Goal: Task Accomplishment & Management: Complete application form

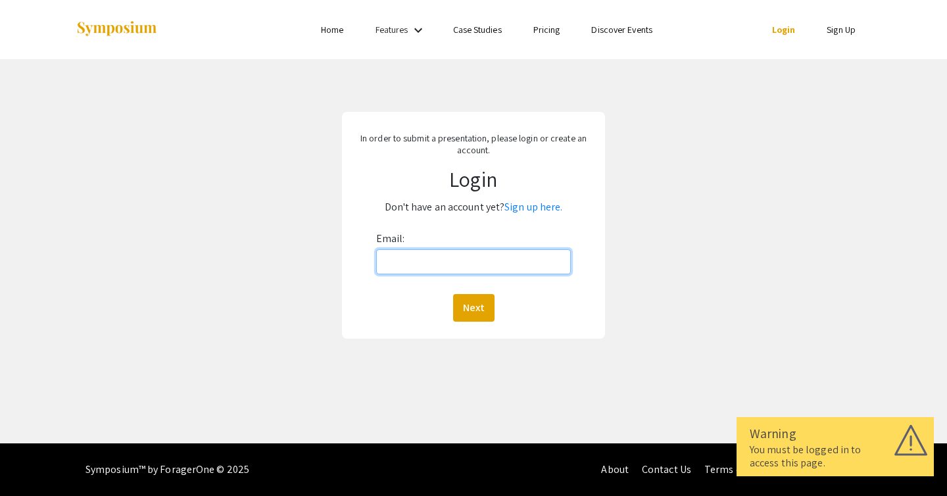
click at [429, 260] on input "Email:" at bounding box center [473, 261] width 195 height 25
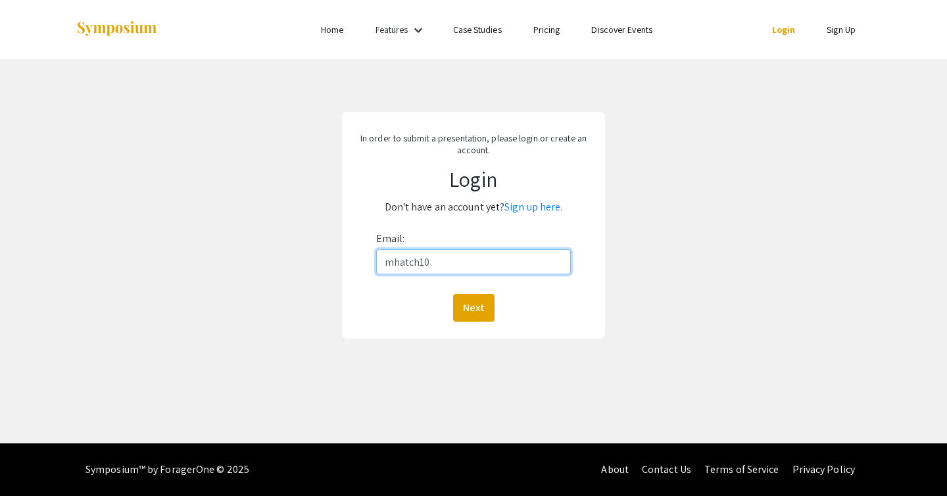
type input "[EMAIL_ADDRESS][DOMAIN_NAME]"
click at [468, 300] on button "Next" at bounding box center [473, 308] width 41 height 28
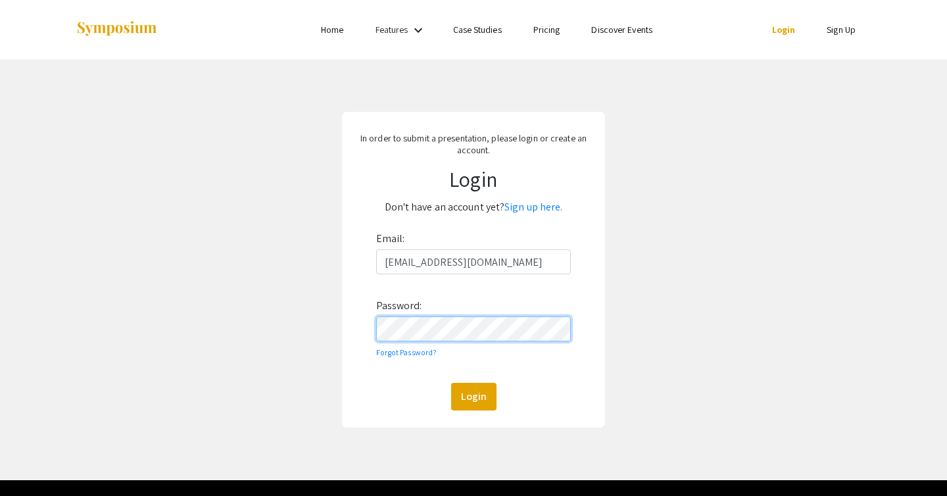
click at [451, 383] on button "Login" at bounding box center [473, 397] width 45 height 28
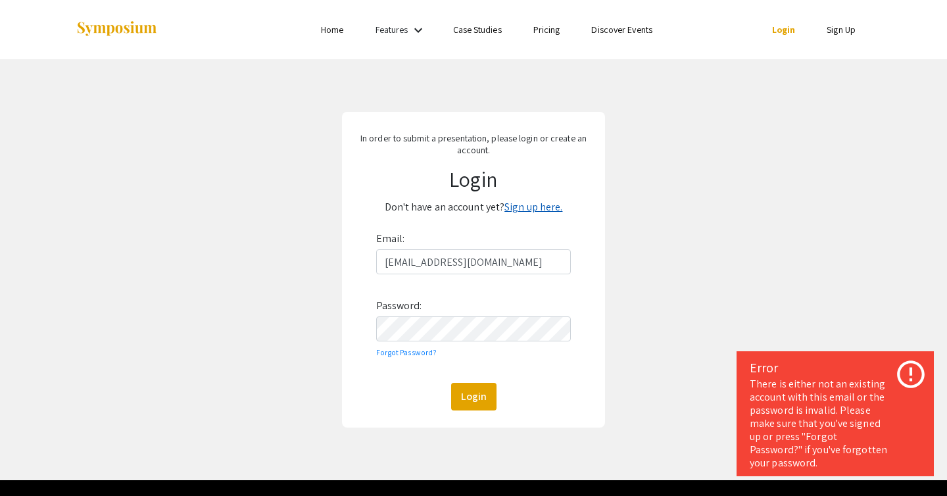
click at [519, 208] on link "Sign up here." at bounding box center [533, 207] width 58 height 14
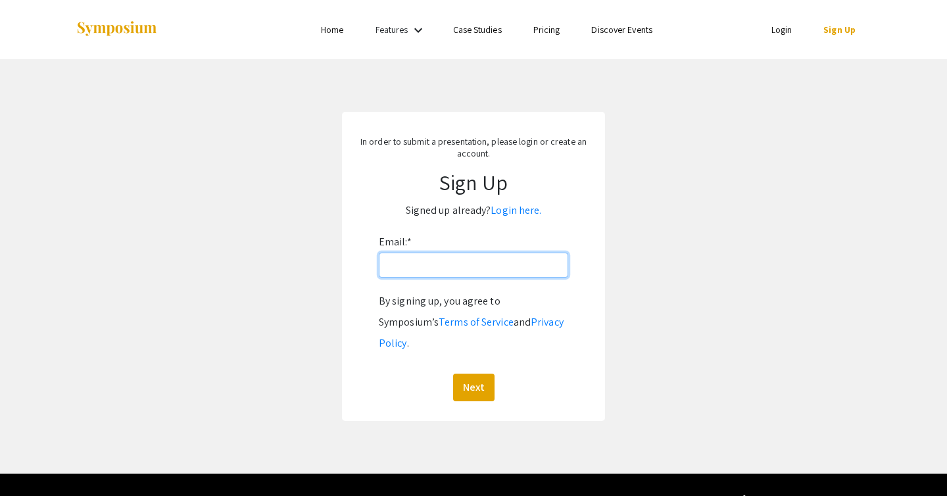
click at [477, 256] on input "Email: *" at bounding box center [473, 264] width 189 height 25
type input "[EMAIL_ADDRESS][DOMAIN_NAME]"
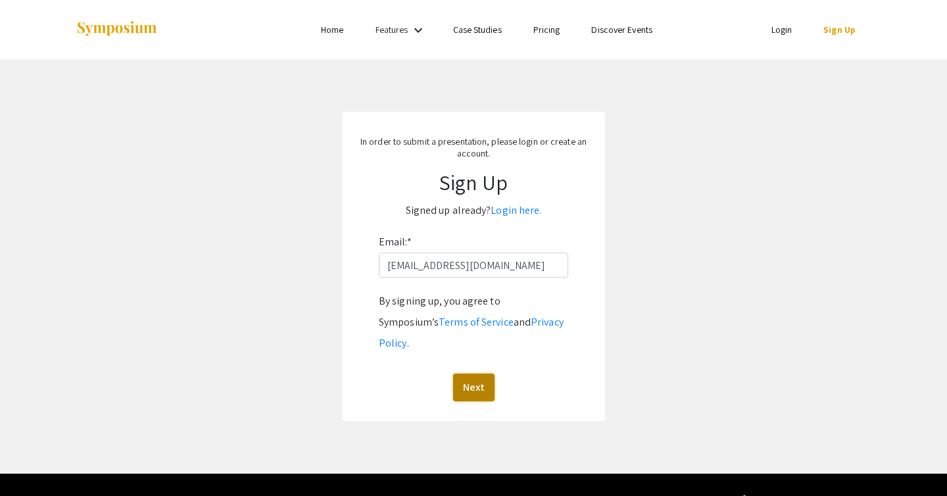
click at [474, 373] on button "Next" at bounding box center [473, 387] width 41 height 28
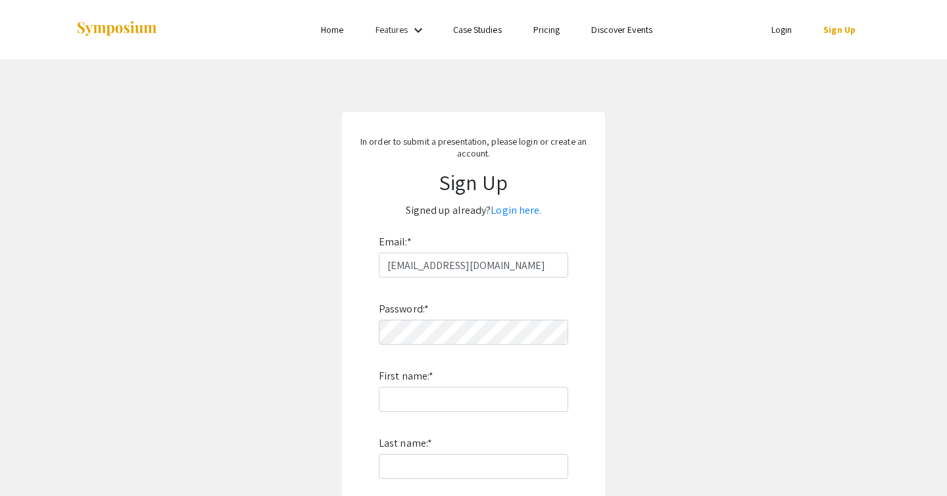
click at [430, 346] on div "Password: * First name: * Last name: * By signing up, you agree to Symposium’s …" at bounding box center [473, 450] width 189 height 346
click at [500, 400] on input "First name: *" at bounding box center [473, 398] width 189 height 25
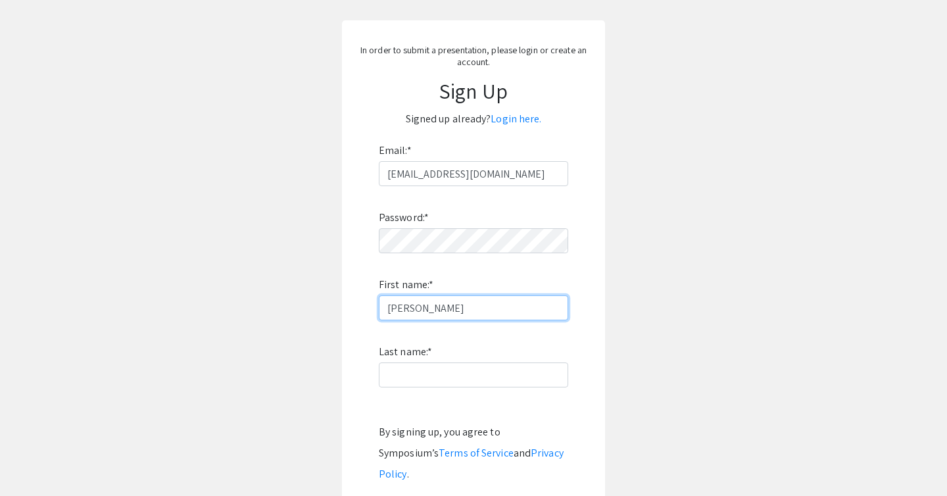
scroll to position [107, 0]
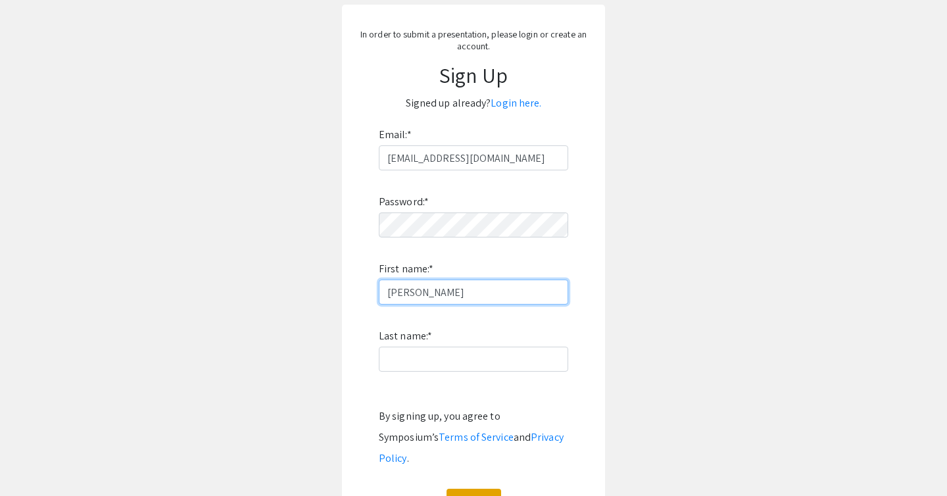
type input "[PERSON_NAME]"
click at [423, 339] on label "Last name: *" at bounding box center [405, 335] width 53 height 21
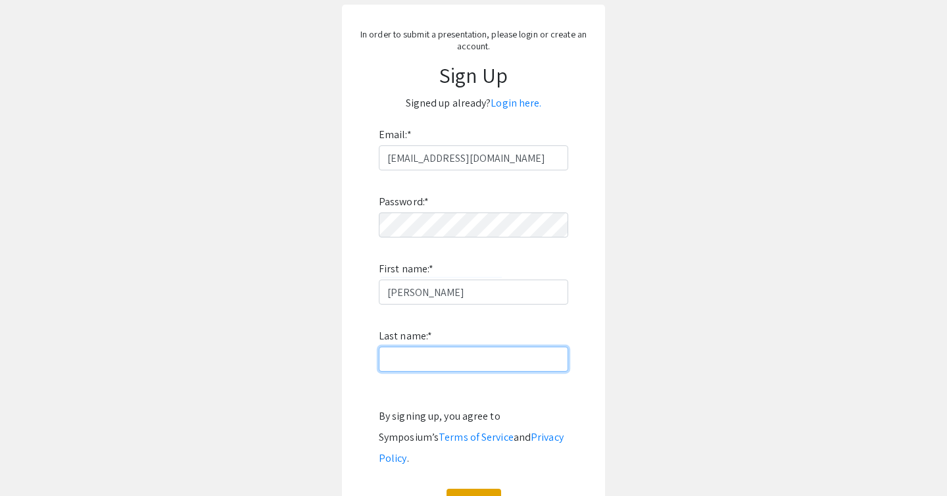
click at [423, 346] on input "Last name: *" at bounding box center [473, 358] width 189 height 25
type input "[PERSON_NAME]"
click button "Sign Up" at bounding box center [473, 502] width 55 height 28
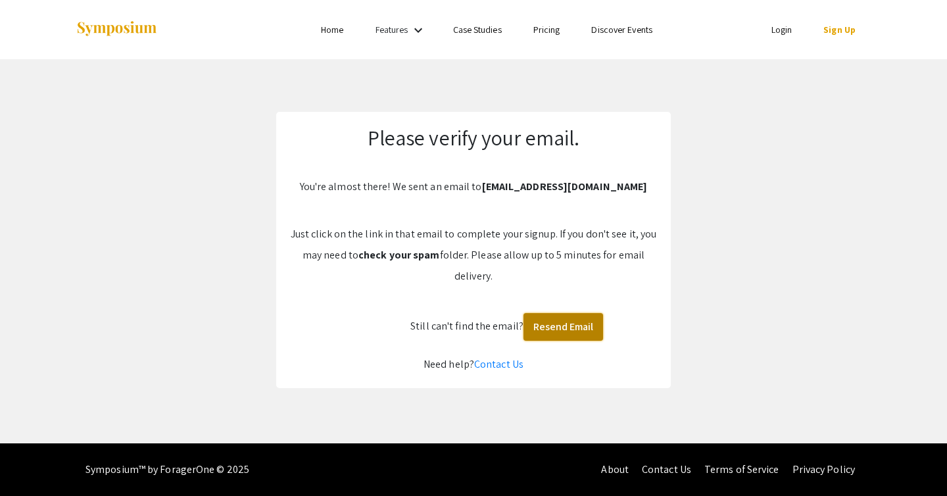
click at [554, 322] on button "Resend Email" at bounding box center [563, 327] width 80 height 28
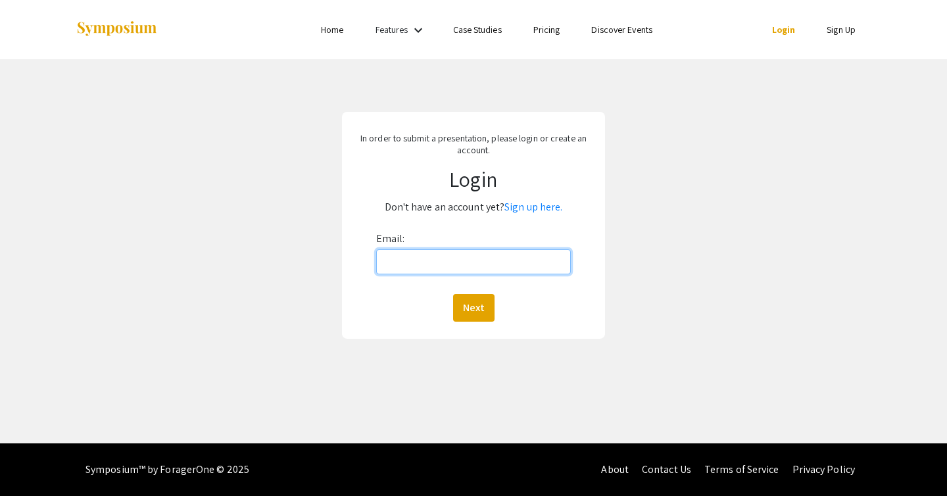
click at [409, 261] on input "Email:" at bounding box center [473, 261] width 195 height 25
type input "[EMAIL_ADDRESS][DOMAIN_NAME]"
click at [453, 294] on button "Next" at bounding box center [473, 308] width 41 height 28
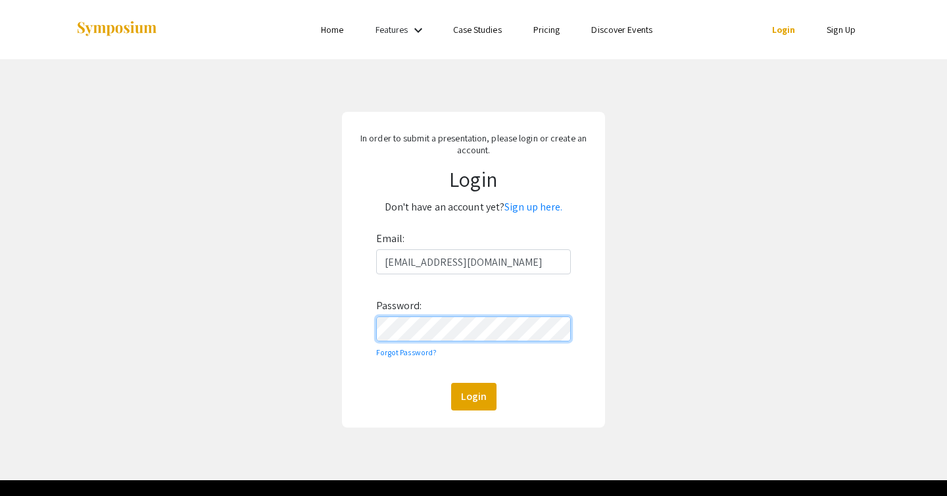
click at [451, 383] on button "Login" at bounding box center [473, 397] width 45 height 28
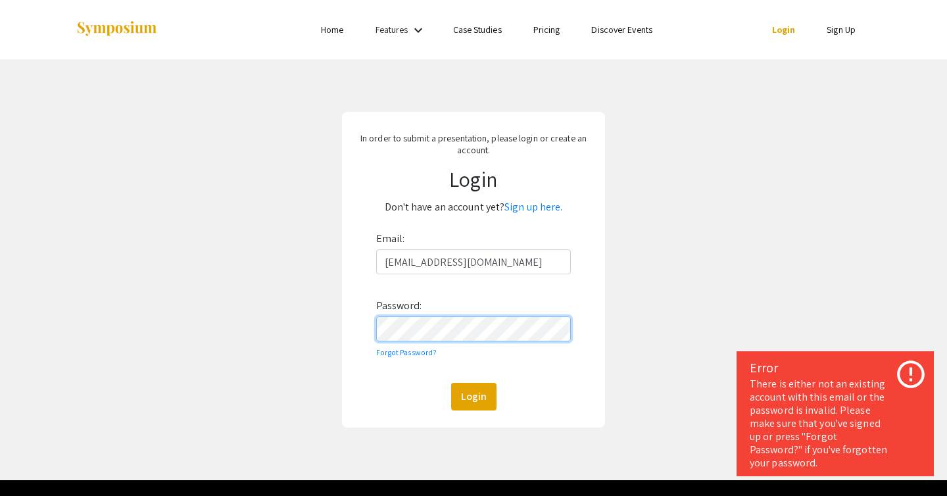
click at [351, 331] on form "Email: mhatch10@charlotte.edu Password: Forgot Password? Login" at bounding box center [473, 319] width 244 height 182
click at [451, 383] on button "Login" at bounding box center [473, 397] width 45 height 28
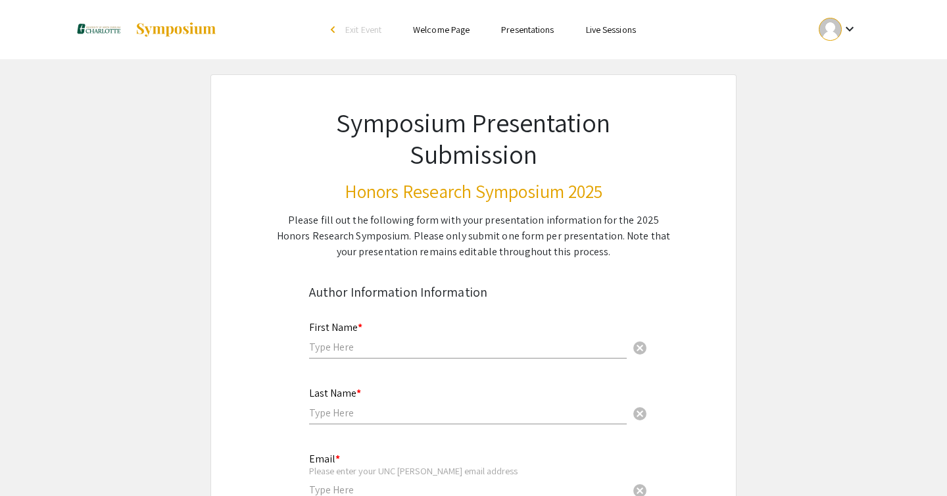
click at [344, 343] on input "text" at bounding box center [467, 347] width 317 height 14
type input "[PERSON_NAME]"
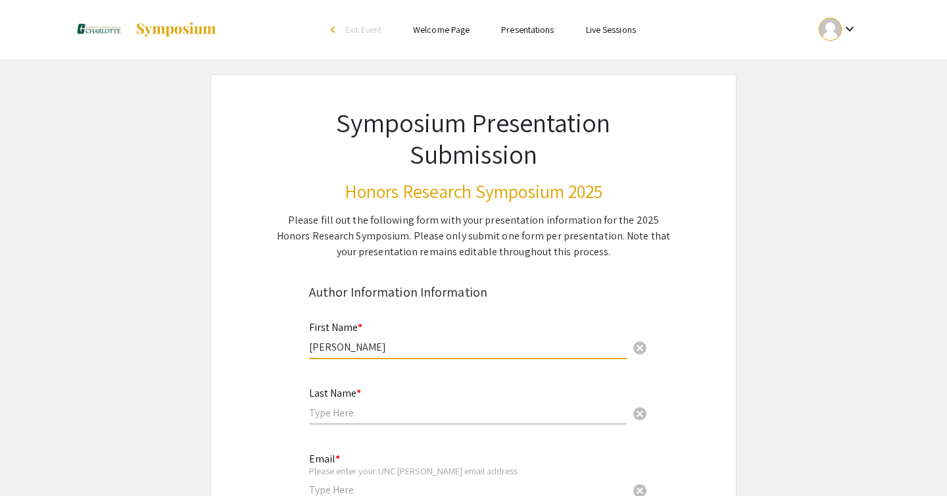
type input "[PERSON_NAME]"
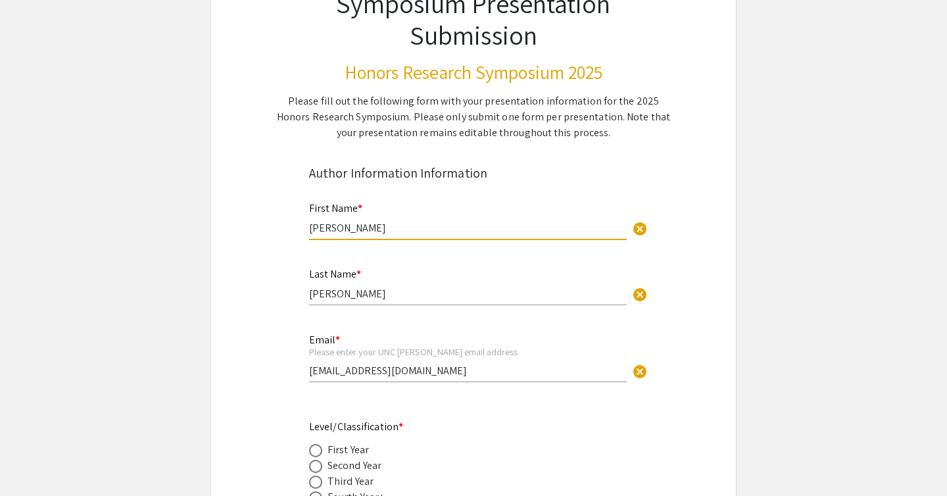
scroll to position [156, 0]
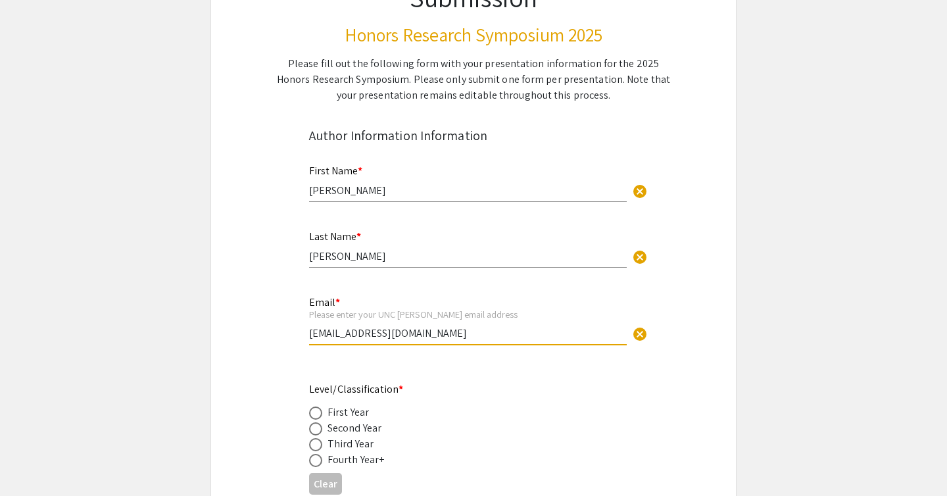
drag, startPoint x: 457, startPoint y: 336, endPoint x: 235, endPoint y: 330, distance: 222.2
type input "[EMAIL_ADDRESS][DOMAIN_NAME]"
click at [313, 452] on mat-radio-button at bounding box center [318, 460] width 18 height 16
click at [313, 458] on span at bounding box center [315, 460] width 13 height 13
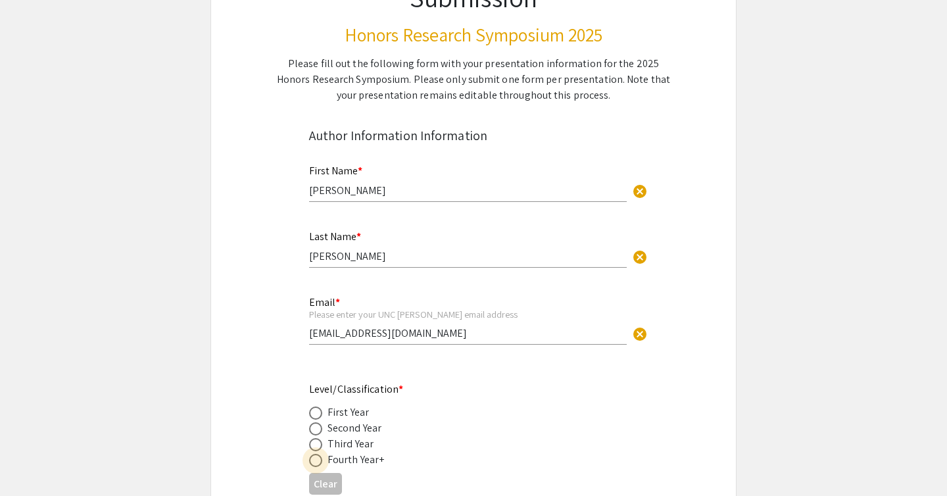
click at [313, 458] on input "radio" at bounding box center [315, 460] width 13 height 13
radio input "true"
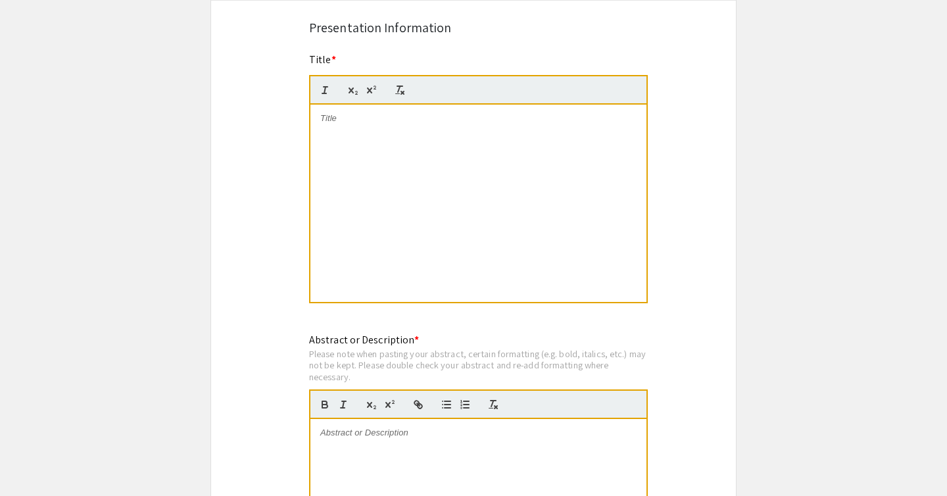
scroll to position [799, 0]
click at [399, 186] on div at bounding box center [478, 202] width 336 height 197
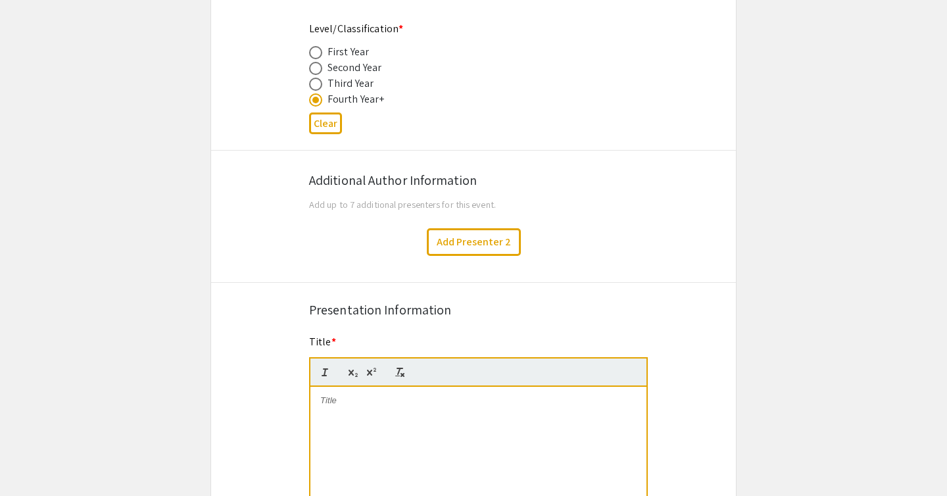
scroll to position [549, 0]
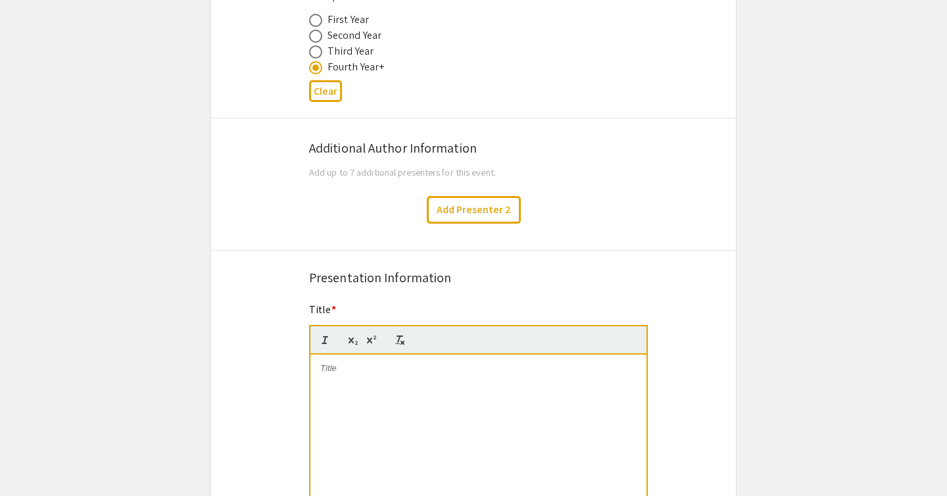
click at [388, 388] on div at bounding box center [478, 452] width 336 height 197
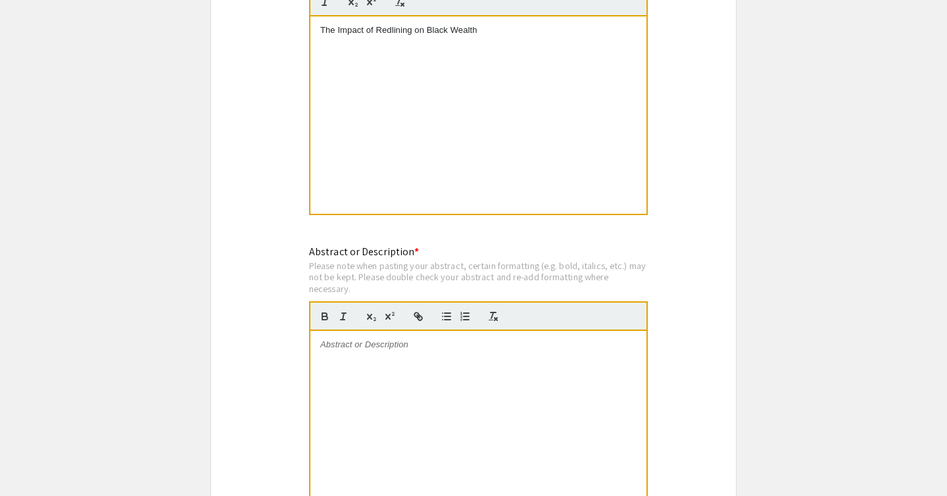
scroll to position [918, 0]
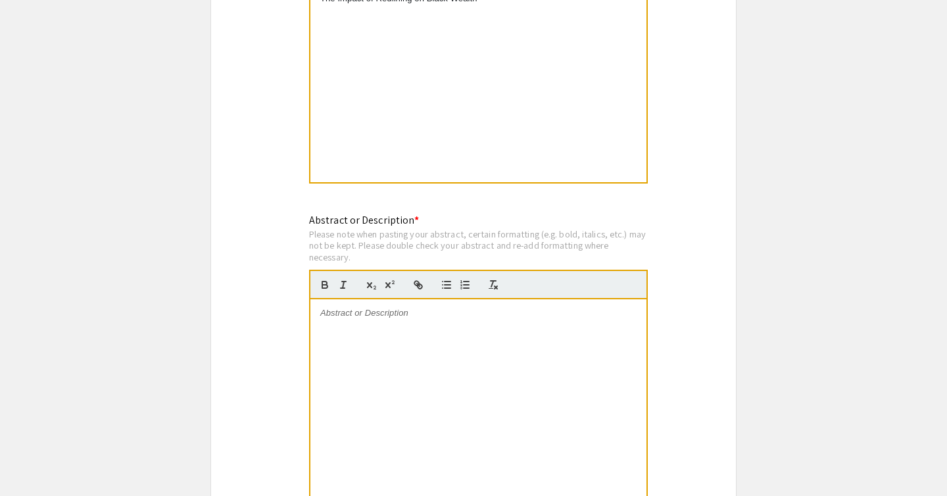
click at [369, 383] on div at bounding box center [478, 397] width 336 height 197
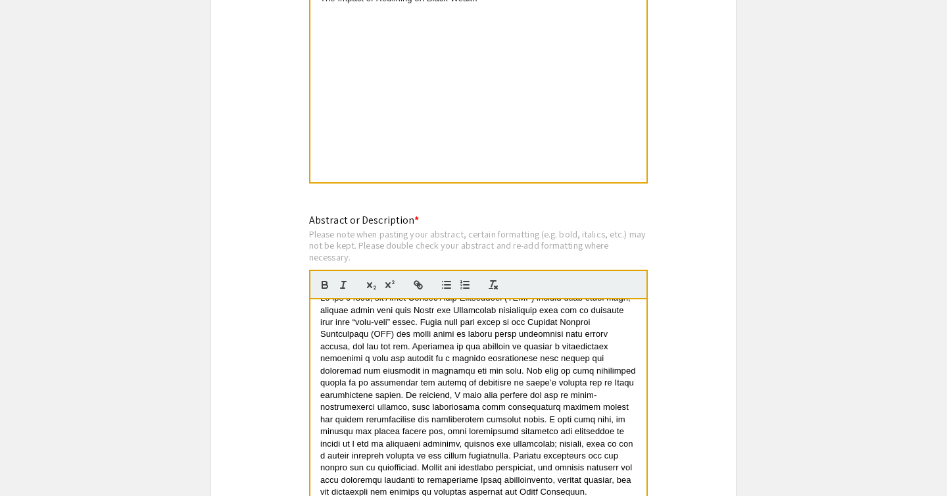
scroll to position [0, 0]
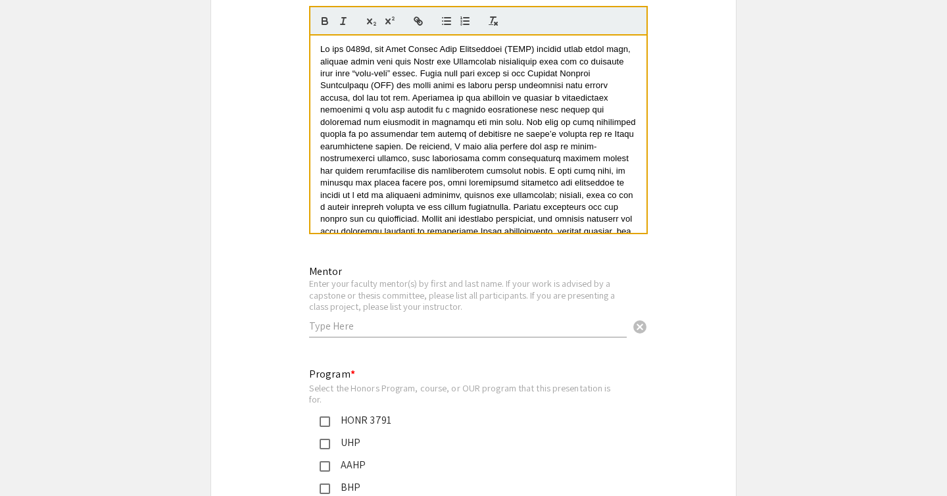
scroll to position [1207, 0]
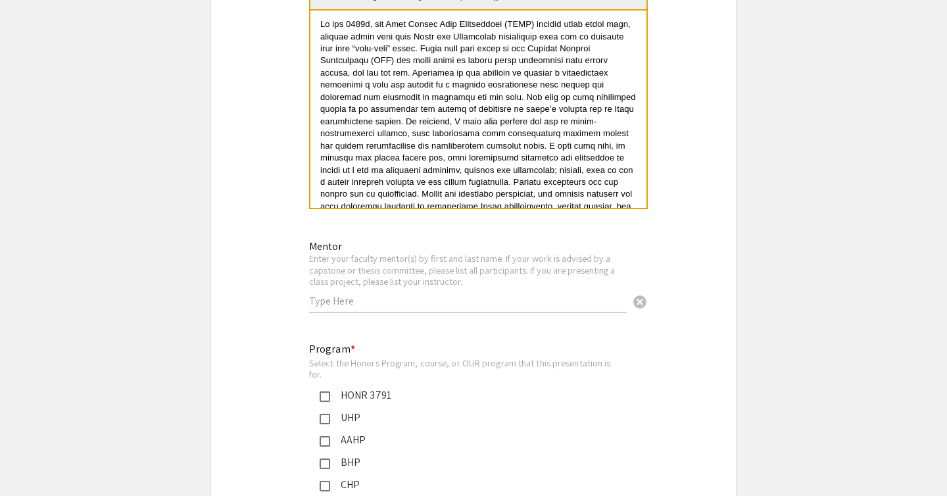
click at [333, 304] on input "text" at bounding box center [467, 301] width 317 height 14
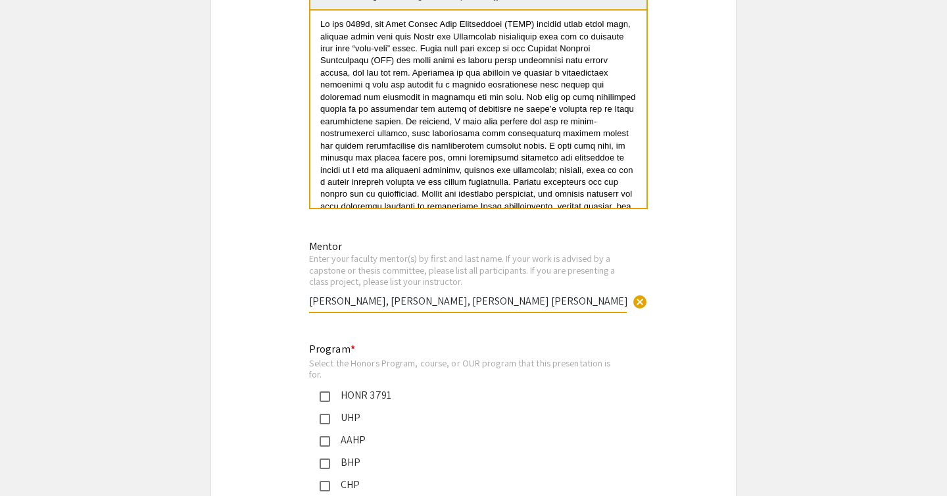
click at [436, 303] on input "Mindy Adnot, Chris Cameron, Kendra Jason" at bounding box center [467, 301] width 317 height 14
click at [370, 304] on input "Mindy Adnot, Chris Cameron, Dr. Kendra Jason" at bounding box center [467, 301] width 317 height 14
click at [310, 302] on input "Mindy Adnot, Dr. Chris Cameron, Dr. Kendra Jason" at bounding box center [467, 301] width 317 height 14
type input "Dr. Mindy Adnot, Dr. Chris Cameron, Dr. Kendra Jason"
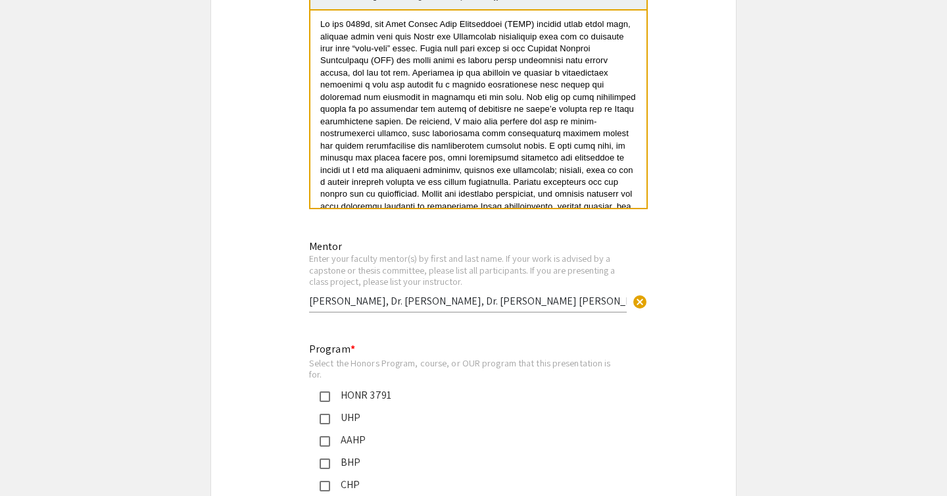
click at [277, 316] on div "Symposium Presentation Submission Honors Research Symposium 2025 Please fill ou…" at bounding box center [473, 228] width 526 height 2723
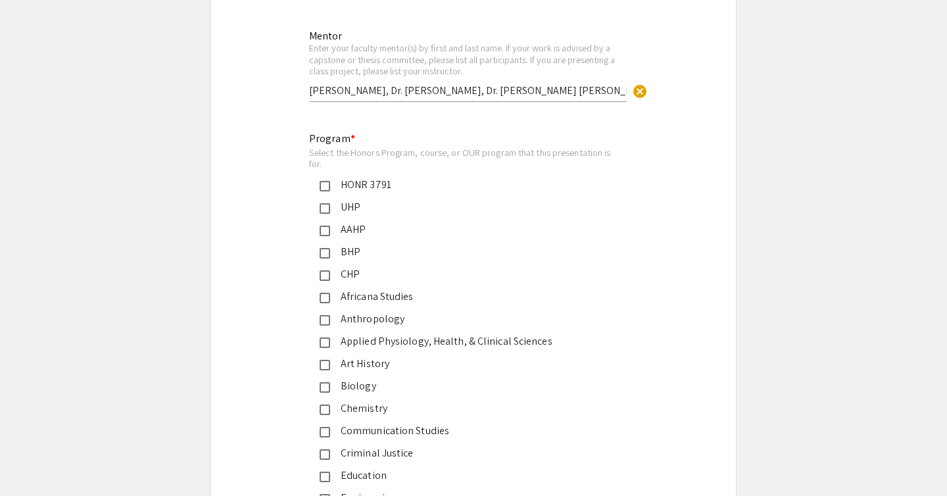
scroll to position [1438, 0]
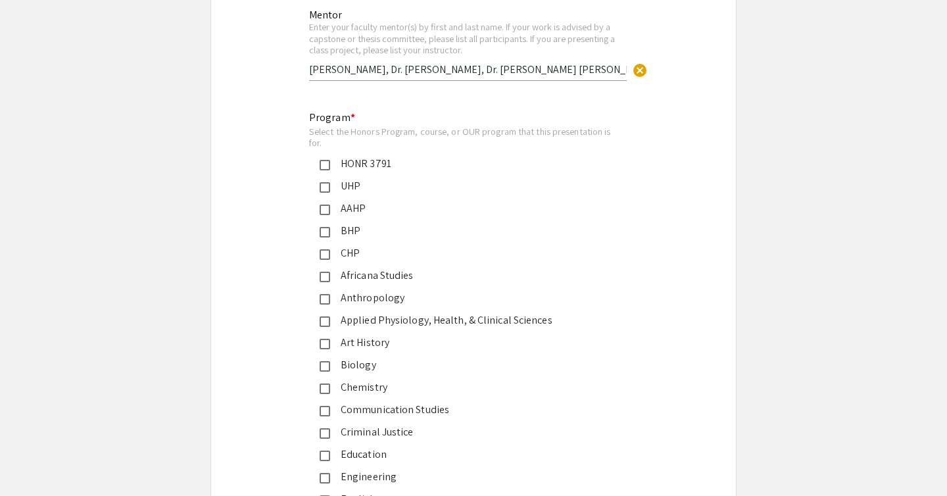
click at [328, 164] on mat-pseudo-checkbox at bounding box center [324, 165] width 11 height 11
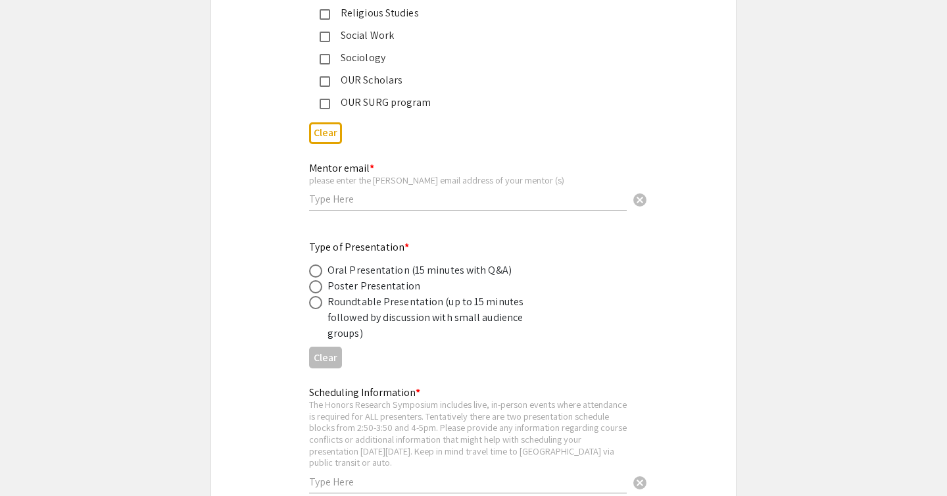
scroll to position [2220, 0]
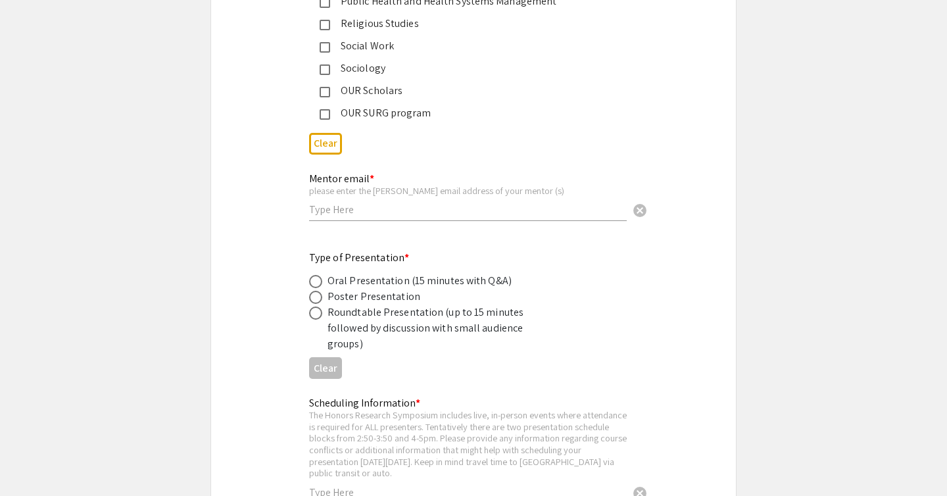
click at [329, 216] on input "text" at bounding box center [467, 209] width 317 height 14
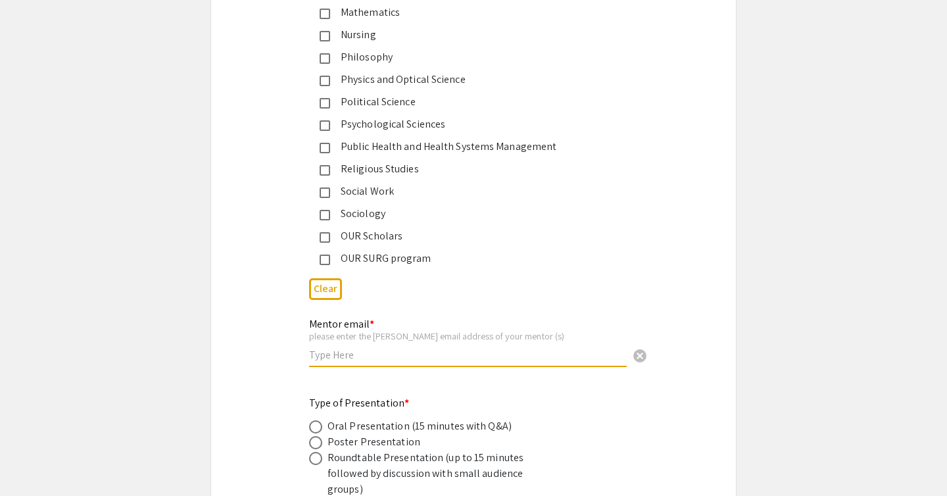
scroll to position [2101, 0]
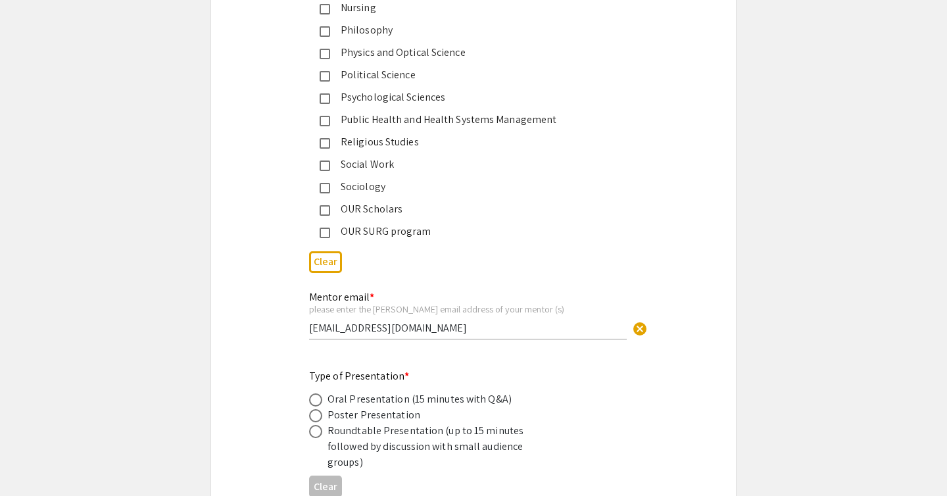
click at [434, 329] on input "madnot@charlotte.edu" at bounding box center [467, 328] width 317 height 14
click at [264, 300] on div "Mentor email * please enter the charlotte email address of your mentor (s) madn…" at bounding box center [473, 322] width 525 height 66
click at [427, 337] on div "Mentor email * please enter the charlotte email address of your mentor (s) madn…" at bounding box center [467, 308] width 317 height 61
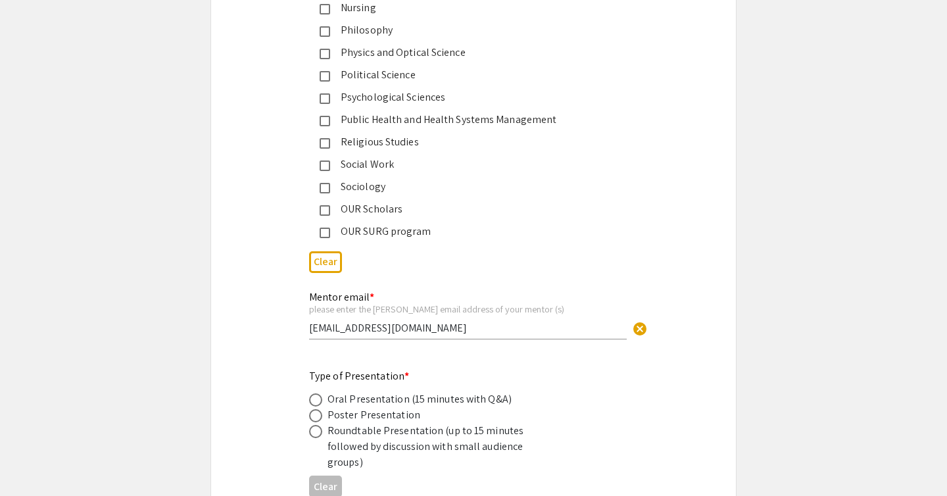
click at [268, 312] on div "Mentor email * please enter the charlotte email address of your mentor (s) madn…" at bounding box center [473, 322] width 525 height 66
click at [424, 325] on input "madnot@charlotte.edu" at bounding box center [467, 328] width 317 height 14
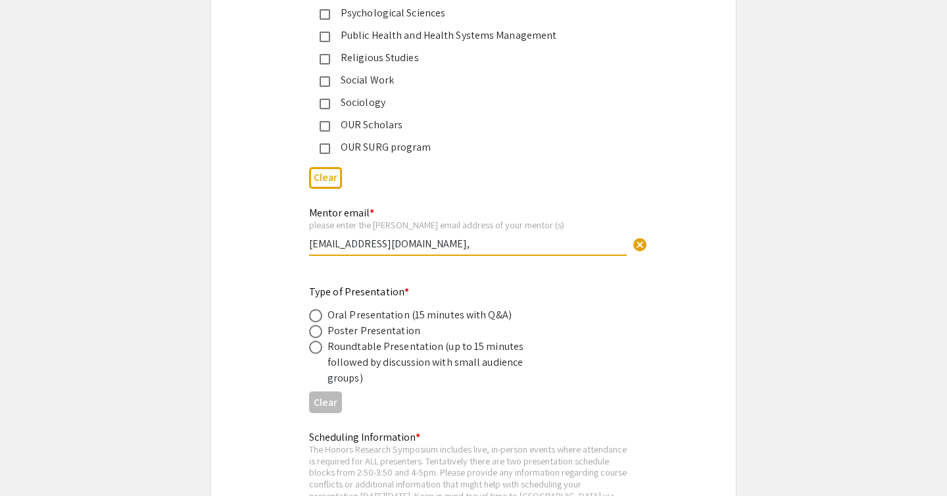
scroll to position [2187, 0]
type input "madnot@charlotte.edu,"
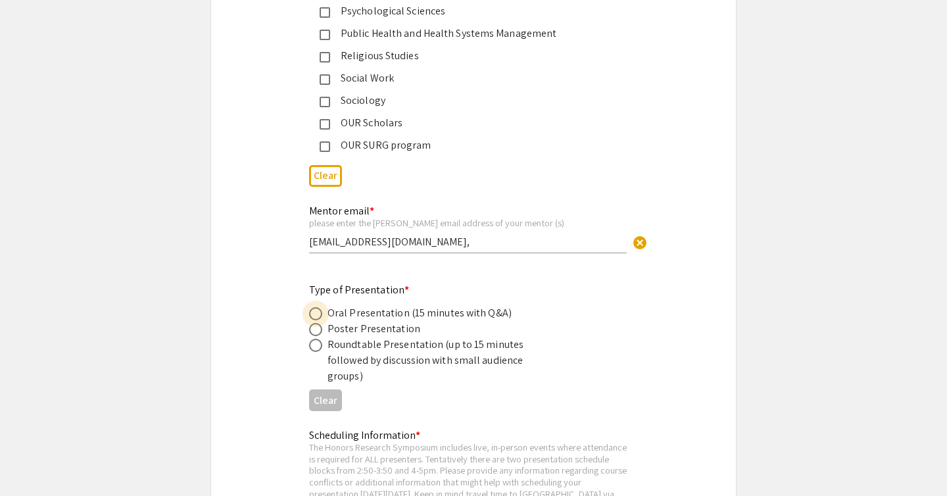
click at [320, 316] on span at bounding box center [315, 313] width 13 height 13
click at [320, 316] on input "radio" at bounding box center [315, 313] width 13 height 13
radio input "true"
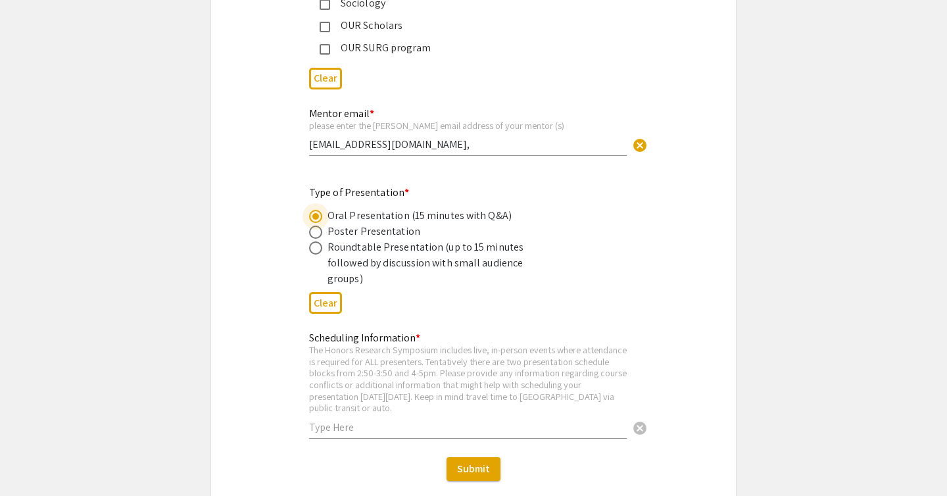
scroll to position [2283, 0]
click at [320, 422] on input "text" at bounding box center [467, 429] width 317 height 14
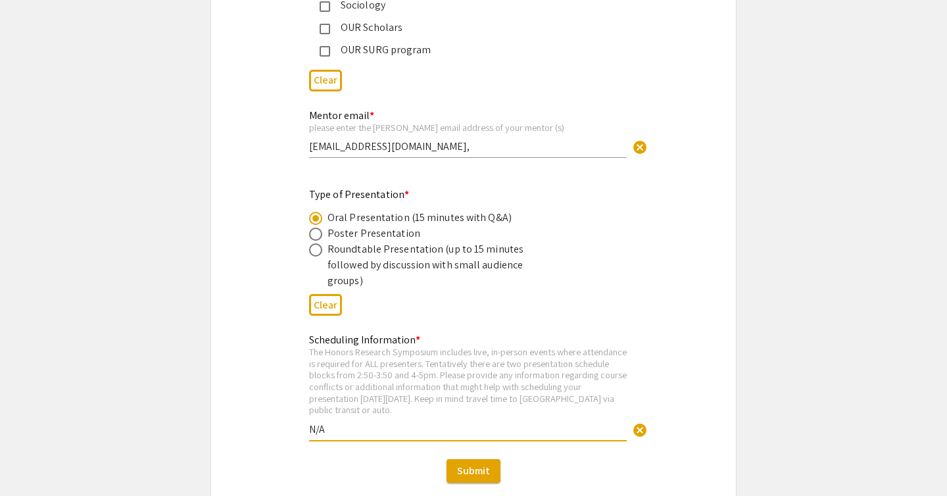
type input "N/A"
click at [234, 226] on div "Type of Presentation * Oral Presentation (15 minutes with Q&A) Poster Presentat…" at bounding box center [473, 254] width 525 height 134
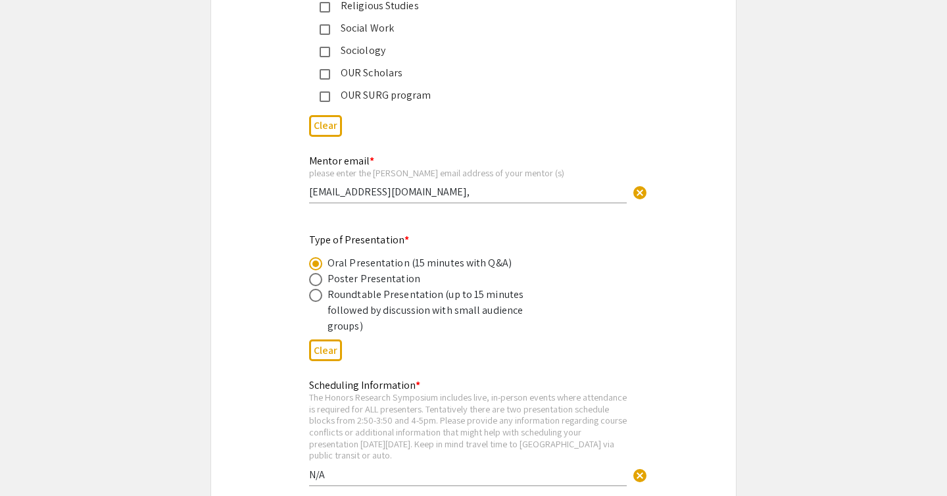
scroll to position [2215, 0]
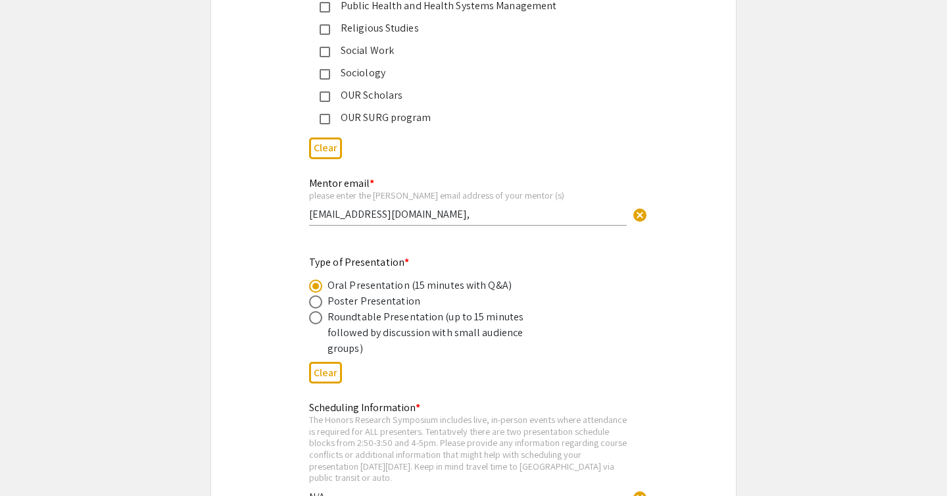
click at [425, 218] on input "madnot@charlotte.edu," at bounding box center [467, 214] width 317 height 14
type input "madnot@charlotte.edu, christopher.cameron@charlotte.edu, kjason@charlotte.edu"
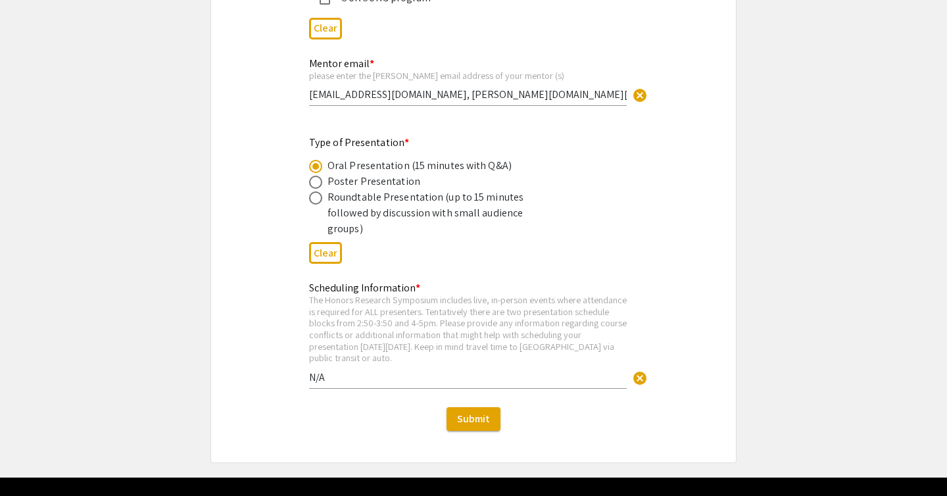
scroll to position [2354, 0]
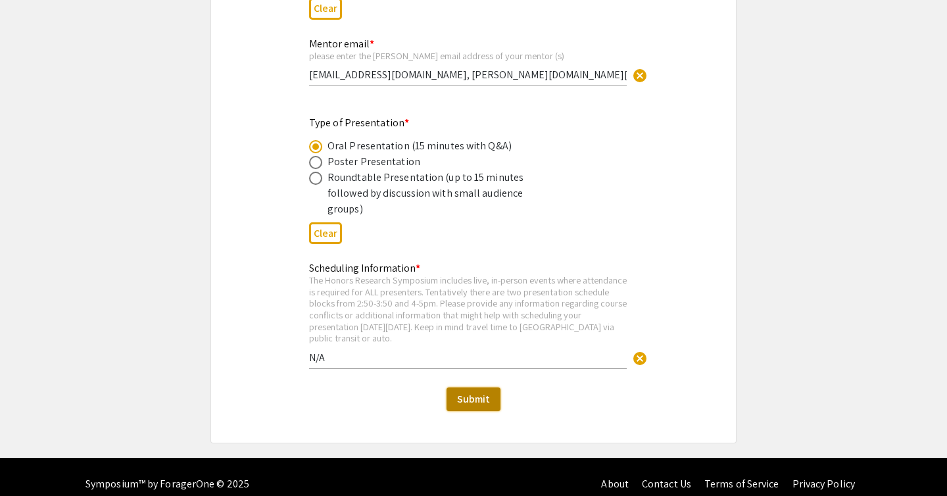
click at [482, 392] on span "Submit" at bounding box center [473, 399] width 33 height 14
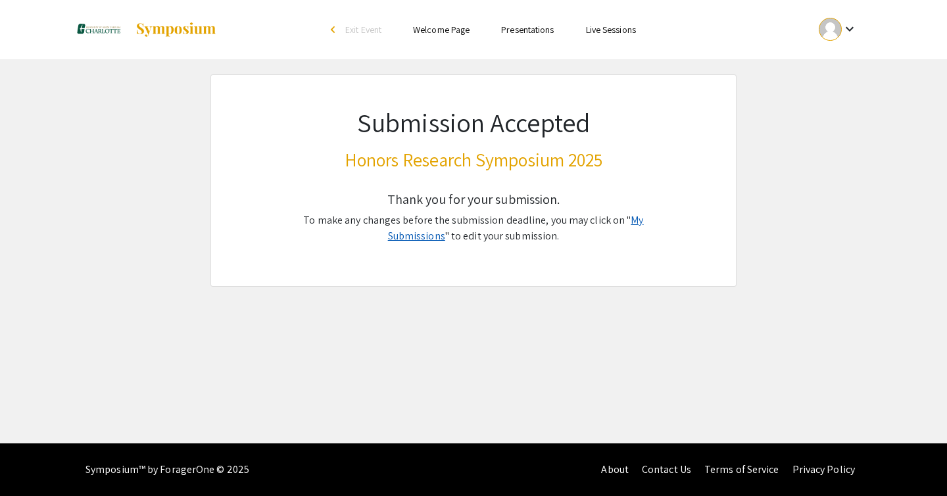
click at [616, 216] on link "My Submissions" at bounding box center [516, 228] width 256 height 30
